Goal: Navigation & Orientation: Find specific page/section

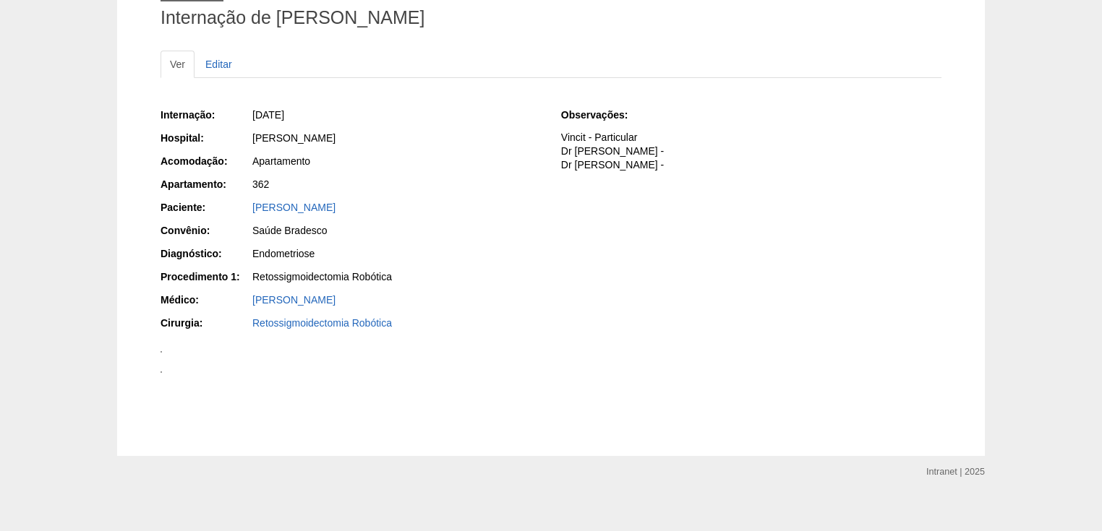
scroll to position [58, 0]
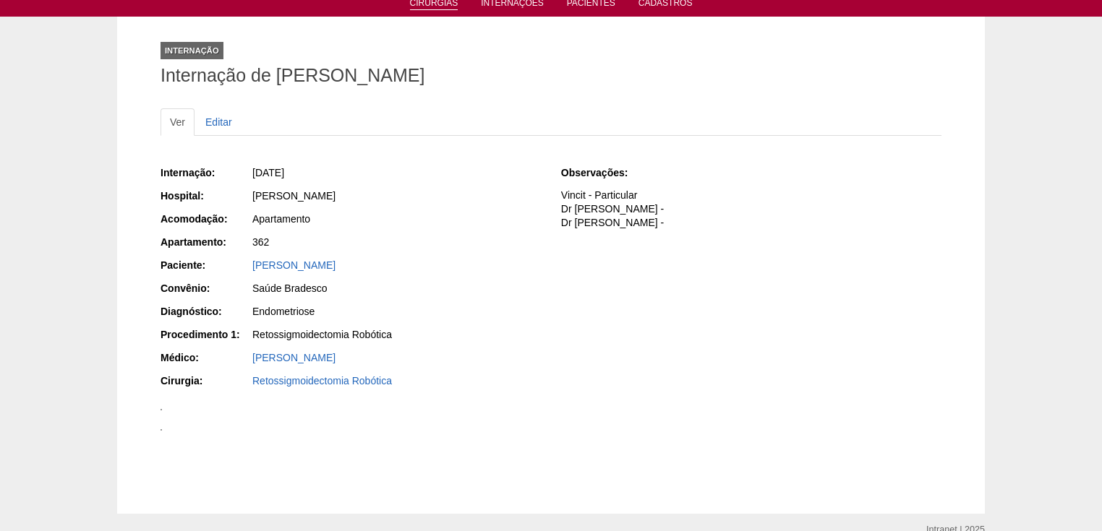
click at [426, 6] on link "Cirurgias" at bounding box center [434, 4] width 48 height 12
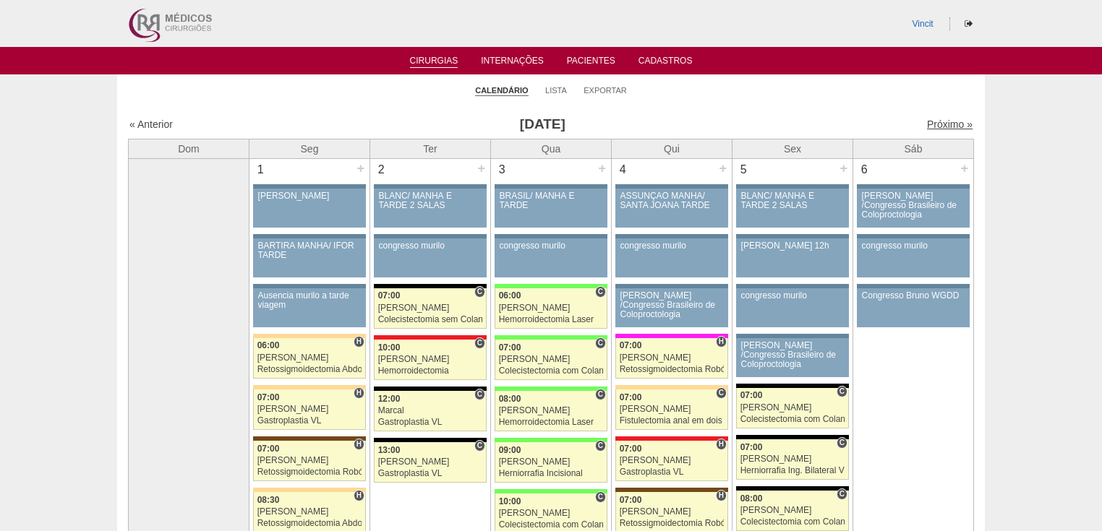
click at [940, 127] on link "Próximo »" at bounding box center [950, 125] width 46 height 12
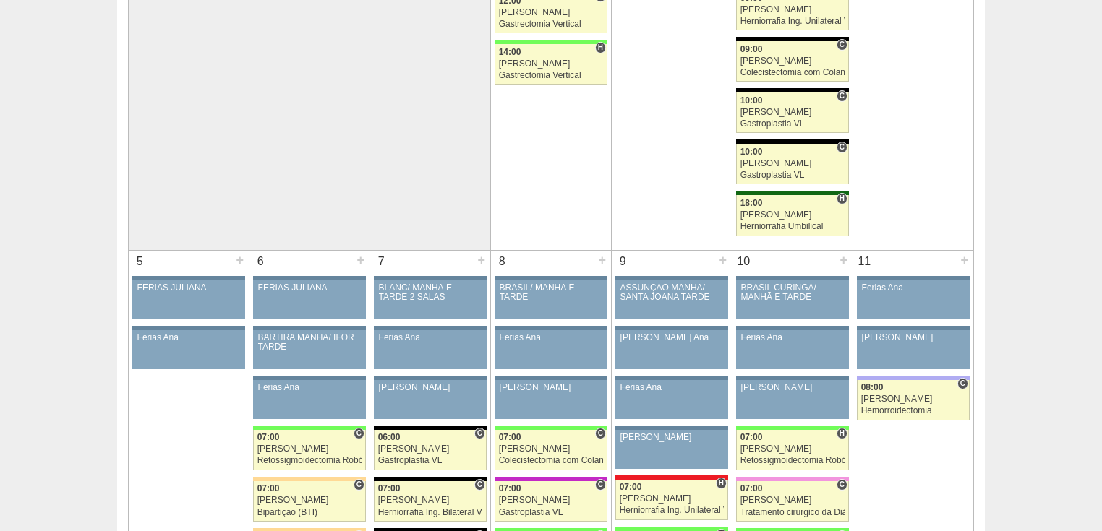
scroll to position [173, 0]
